Goal: Transaction & Acquisition: Purchase product/service

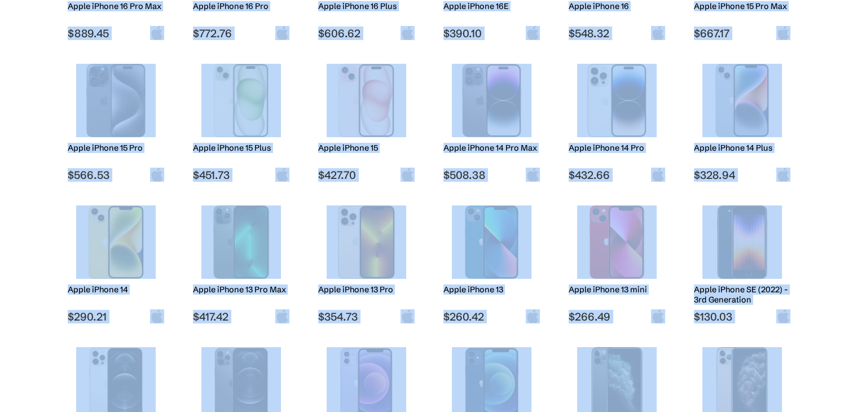
scroll to position [271, 0]
click at [236, 118] on img at bounding box center [241, 100] width 80 height 73
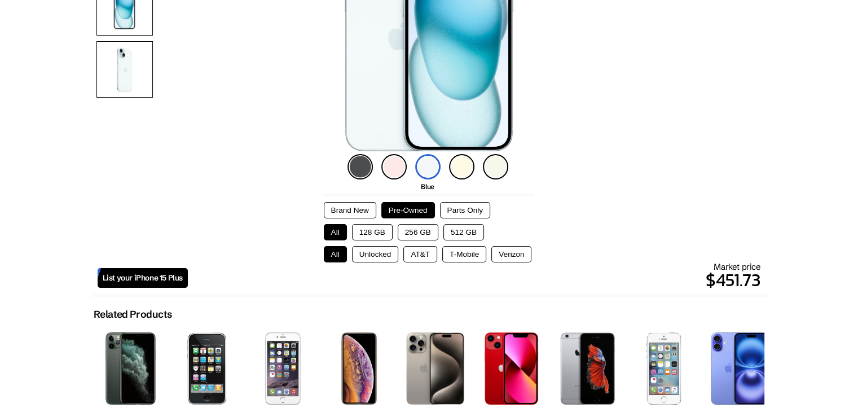
scroll to position [216, 0]
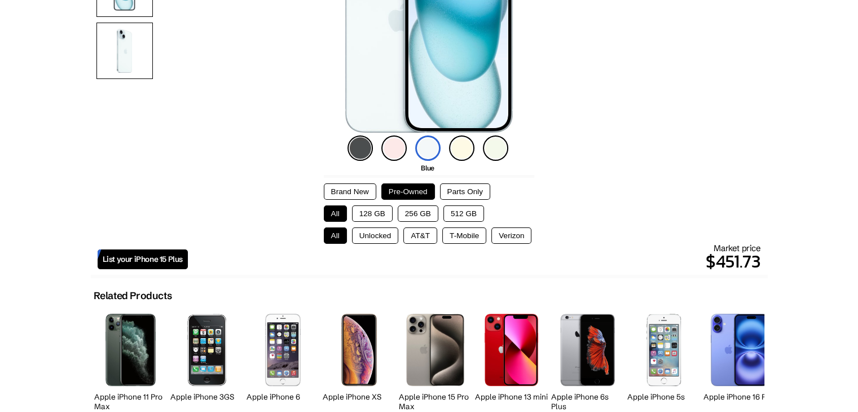
click at [376, 213] on button "128 GB" at bounding box center [372, 213] width 41 height 16
click at [376, 230] on button "Unlocked" at bounding box center [375, 235] width 47 height 16
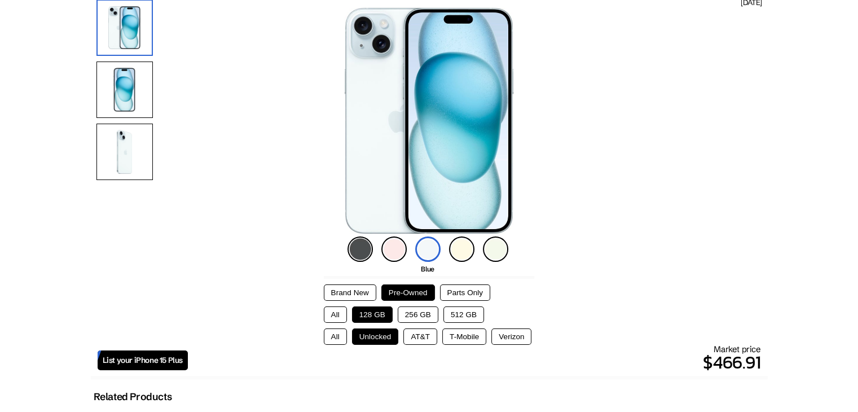
scroll to position [47, 0]
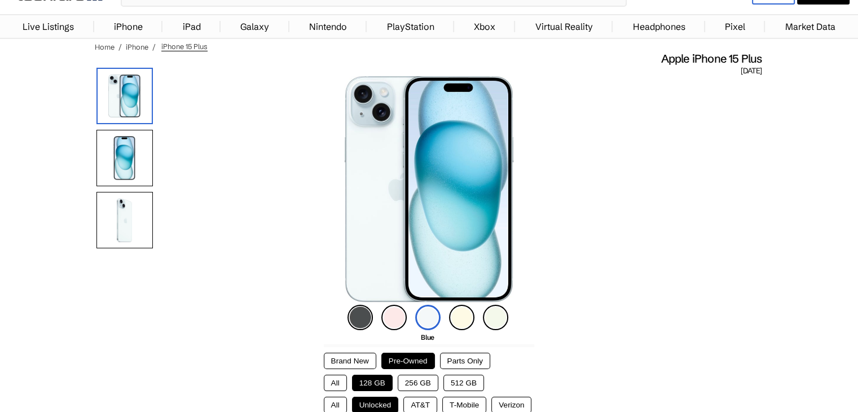
click at [459, 382] on button "512 GB" at bounding box center [463, 383] width 41 height 16
click at [426, 382] on button "256 GB" at bounding box center [418, 383] width 41 height 16
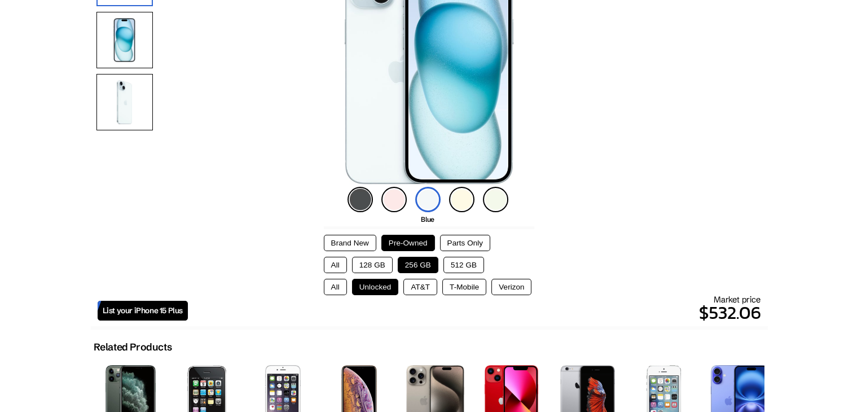
scroll to position [184, 0]
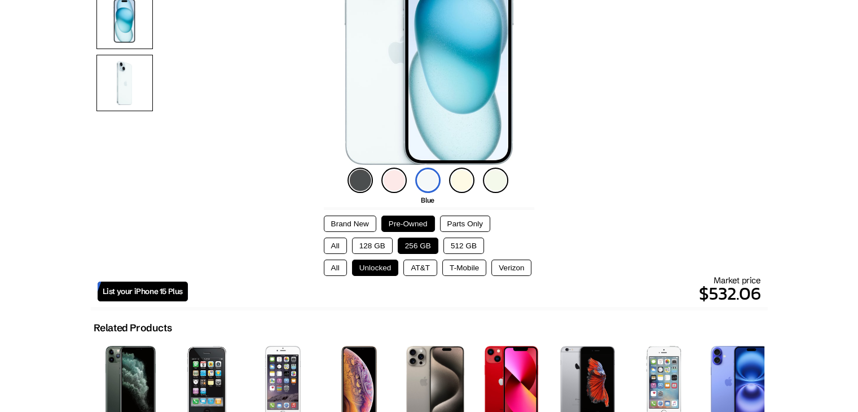
click at [382, 242] on button "128 GB" at bounding box center [372, 245] width 41 height 16
click at [472, 242] on button "512 GB" at bounding box center [463, 245] width 41 height 16
click at [464, 268] on button "T-Mobile" at bounding box center [464, 267] width 44 height 16
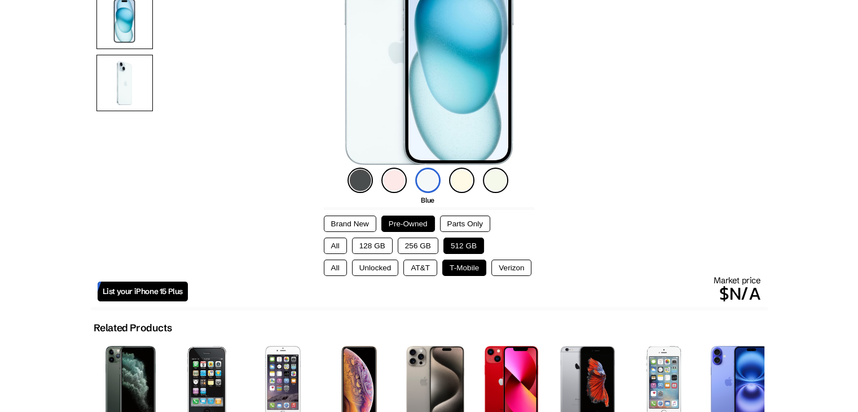
click at [382, 271] on button "Unlocked" at bounding box center [375, 267] width 47 height 16
click at [337, 267] on button "All" at bounding box center [335, 267] width 23 height 16
click at [368, 267] on button "Unlocked" at bounding box center [375, 267] width 47 height 16
click at [374, 242] on button "128 GB" at bounding box center [372, 245] width 41 height 16
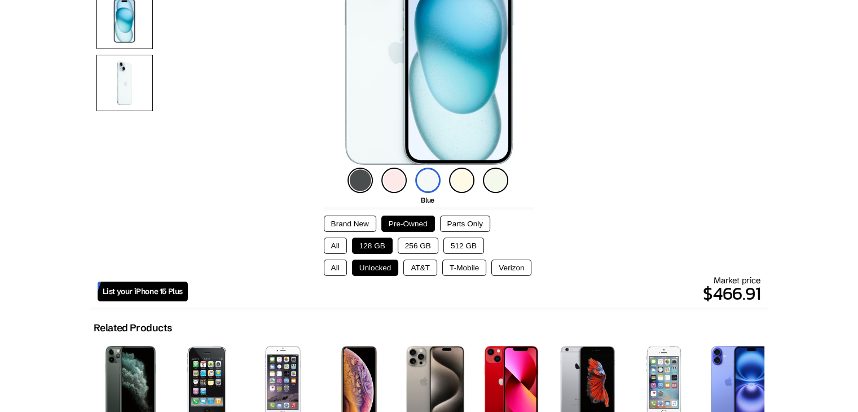
click at [358, 221] on button "Brand New" at bounding box center [350, 223] width 52 height 16
click at [394, 224] on button "Pre-Owned" at bounding box center [408, 223] width 54 height 16
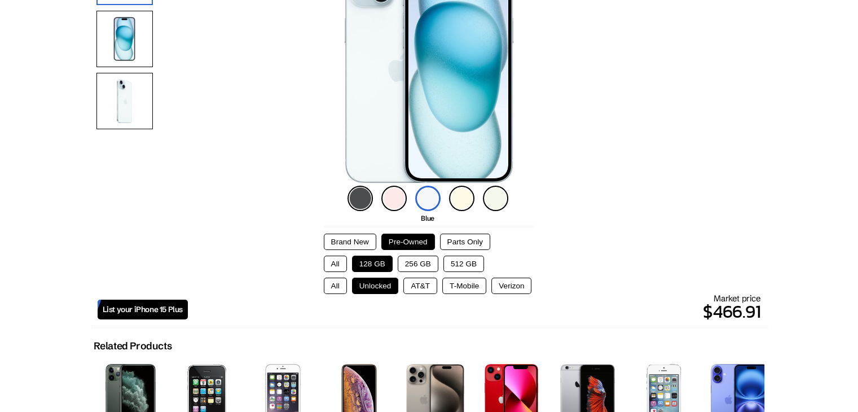
scroll to position [166, 0]
